Goal: Information Seeking & Learning: Learn about a topic

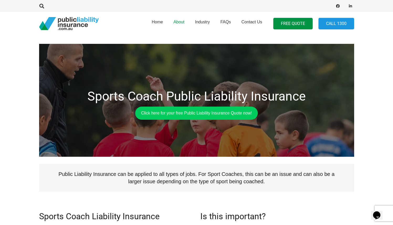
click at [178, 23] on span "About" at bounding box center [178, 22] width 11 height 4
